Goal: Information Seeking & Learning: Learn about a topic

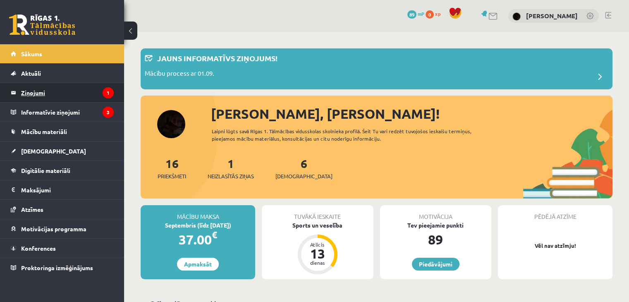
click at [71, 96] on legend "Ziņojumi 1" at bounding box center [67, 92] width 93 height 19
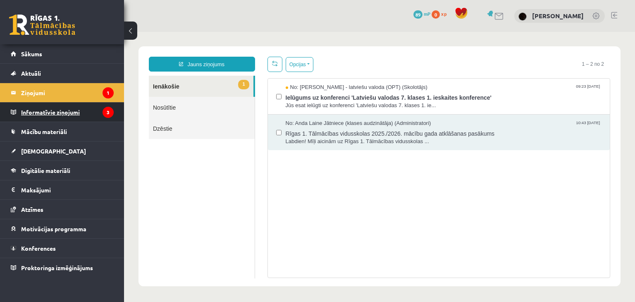
click at [91, 117] on legend "Informatīvie ziņojumi 3" at bounding box center [67, 112] width 93 height 19
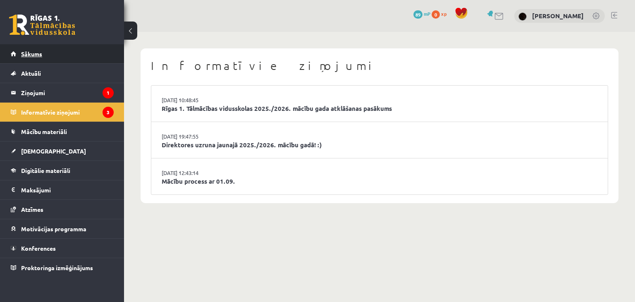
click at [56, 61] on link "Sākums" at bounding box center [62, 53] width 103 height 19
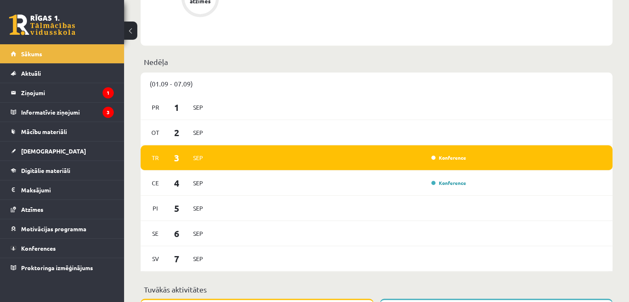
scroll to position [581, 0]
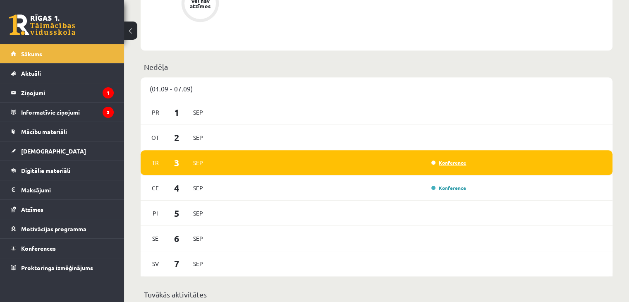
click at [452, 165] on link "Konference" at bounding box center [448, 162] width 35 height 7
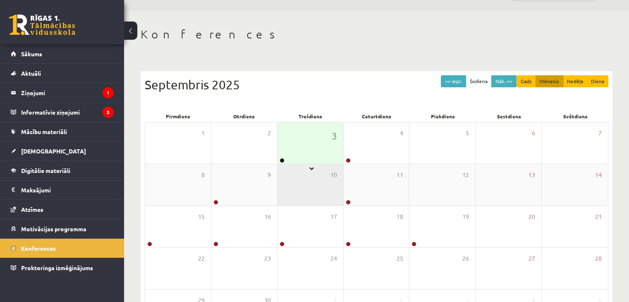
scroll to position [41, 0]
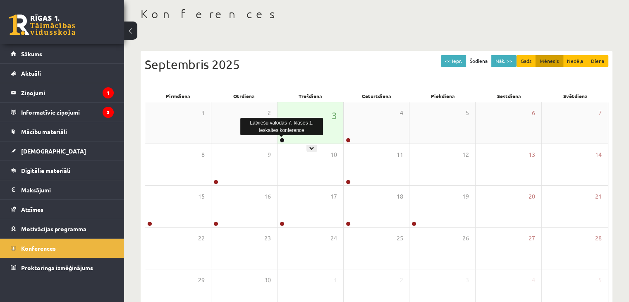
click at [283, 139] on link at bounding box center [282, 140] width 5 height 5
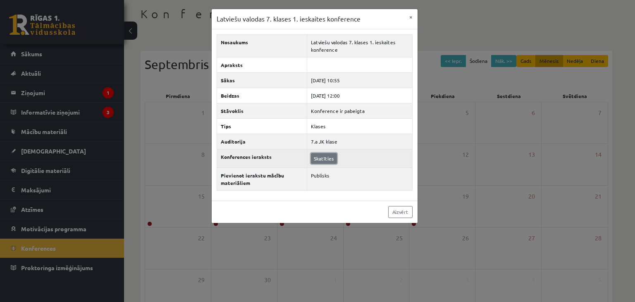
click at [318, 159] on link "Skatīties" at bounding box center [324, 158] width 26 height 11
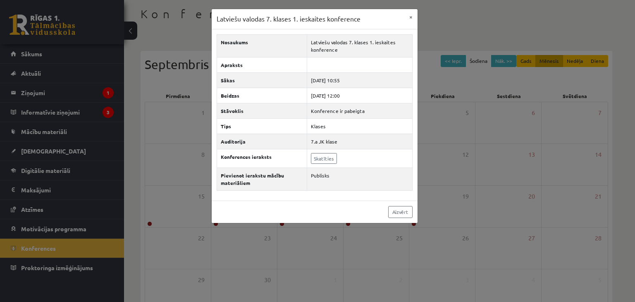
click at [456, 91] on div "Latviešu valodas 7. klases 1. ieskaites konference × Nosaukums Latviešu valodas…" at bounding box center [317, 151] width 635 height 302
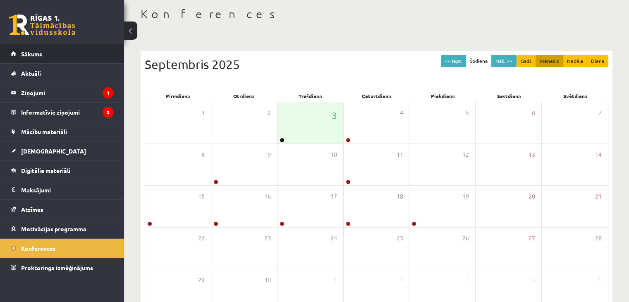
click at [26, 60] on link "Sākums" at bounding box center [62, 53] width 103 height 19
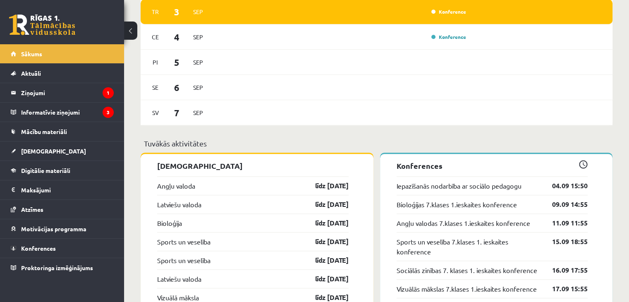
scroll to position [744, 0]
